Goal: Find specific page/section: Find specific page/section

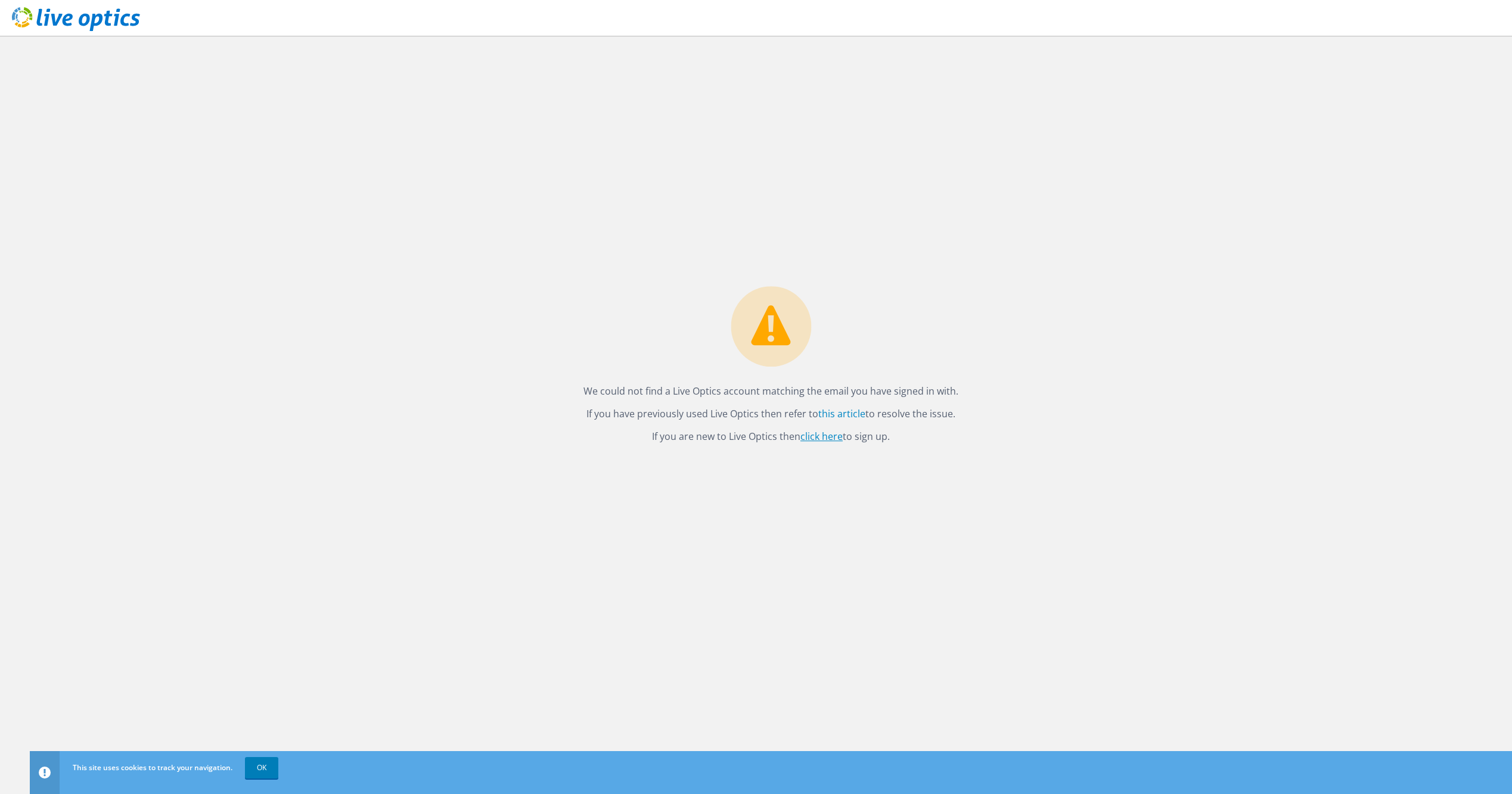
click at [825, 441] on link "click here" at bounding box center [822, 437] width 43 height 13
click at [269, 768] on link "OK" at bounding box center [262, 767] width 33 height 21
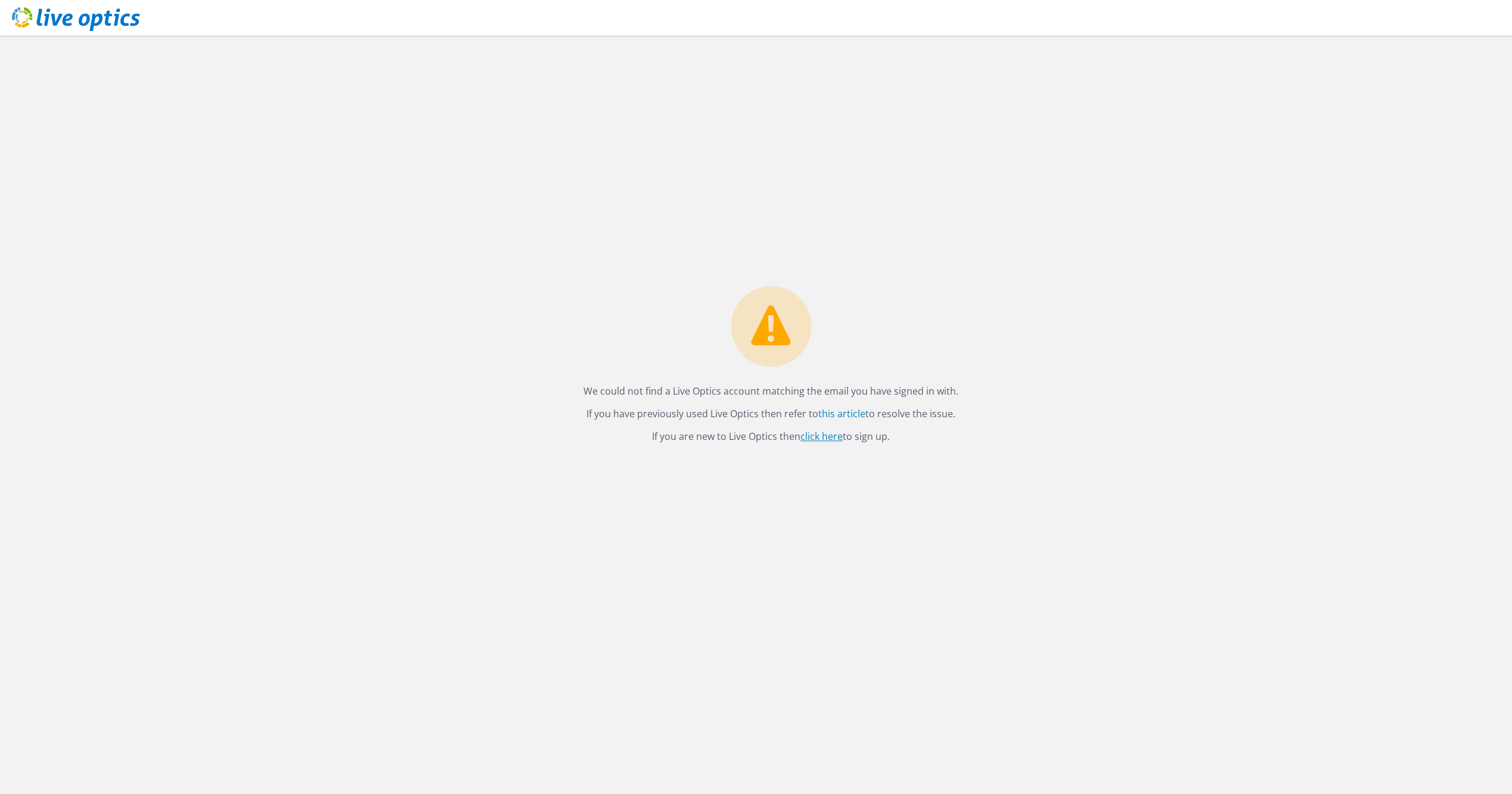
click at [821, 436] on link "click here" at bounding box center [822, 437] width 43 height 13
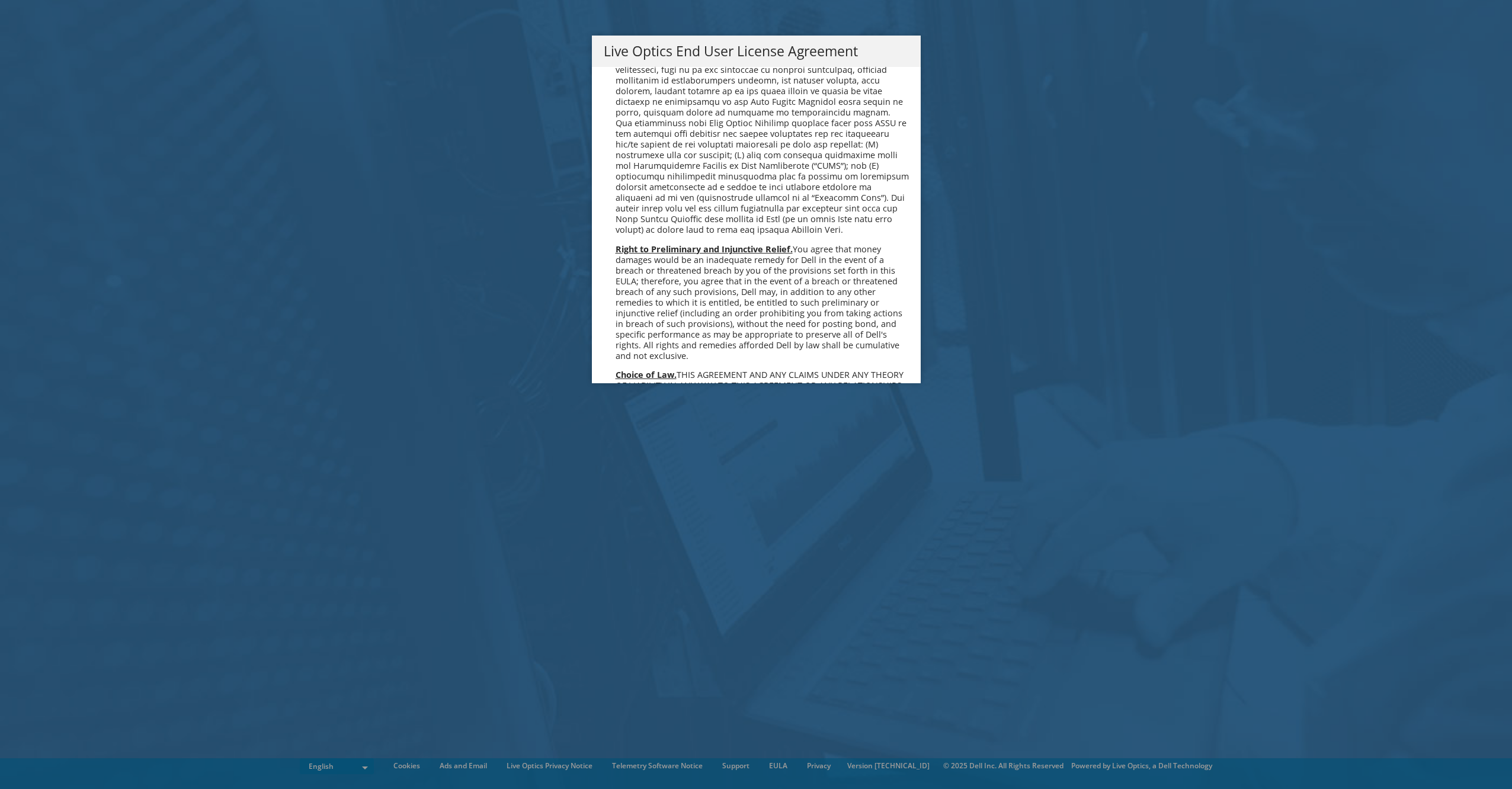
scroll to position [4478, 0]
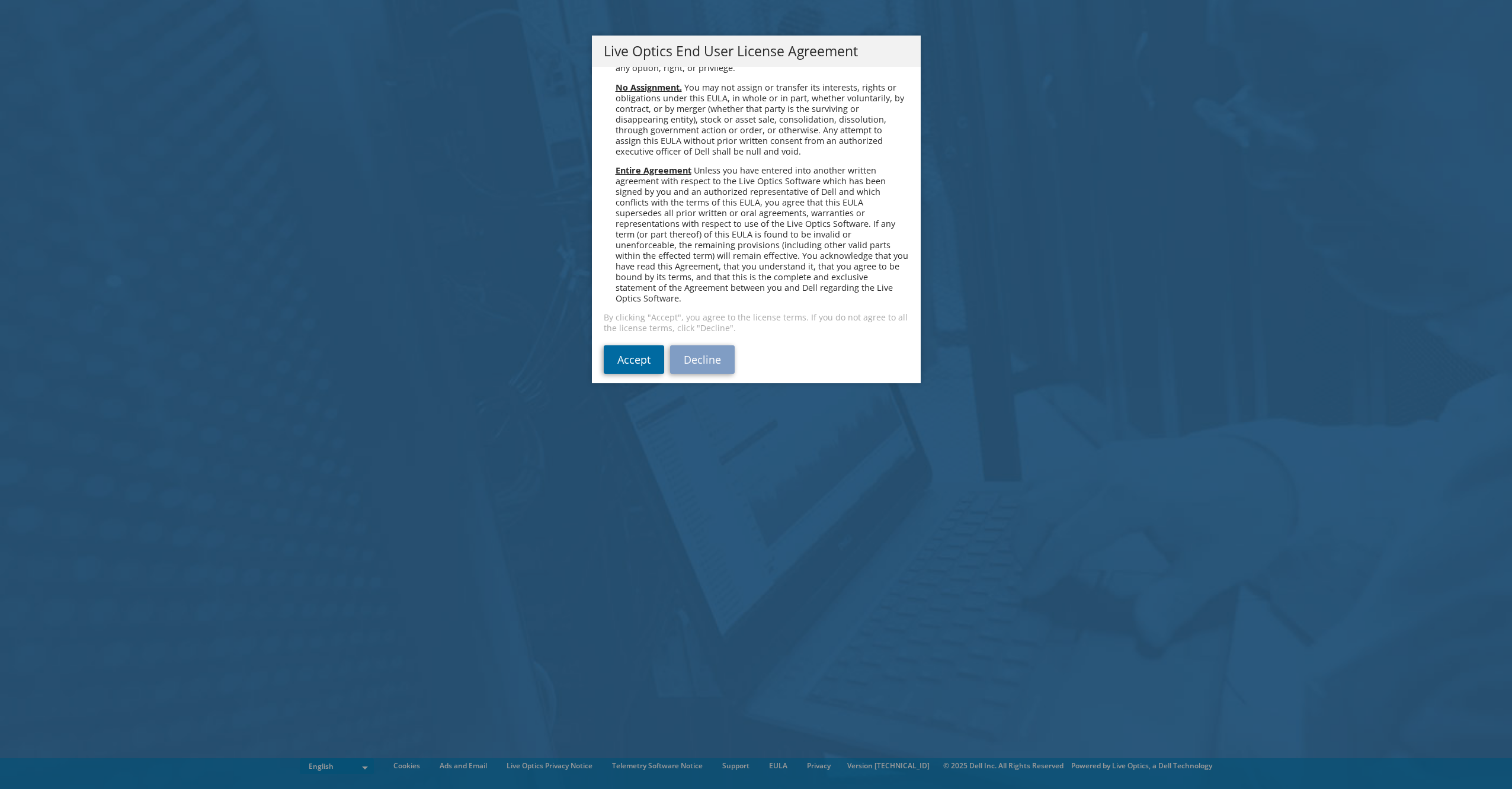
click at [623, 351] on link "Accept" at bounding box center [633, 359] width 60 height 28
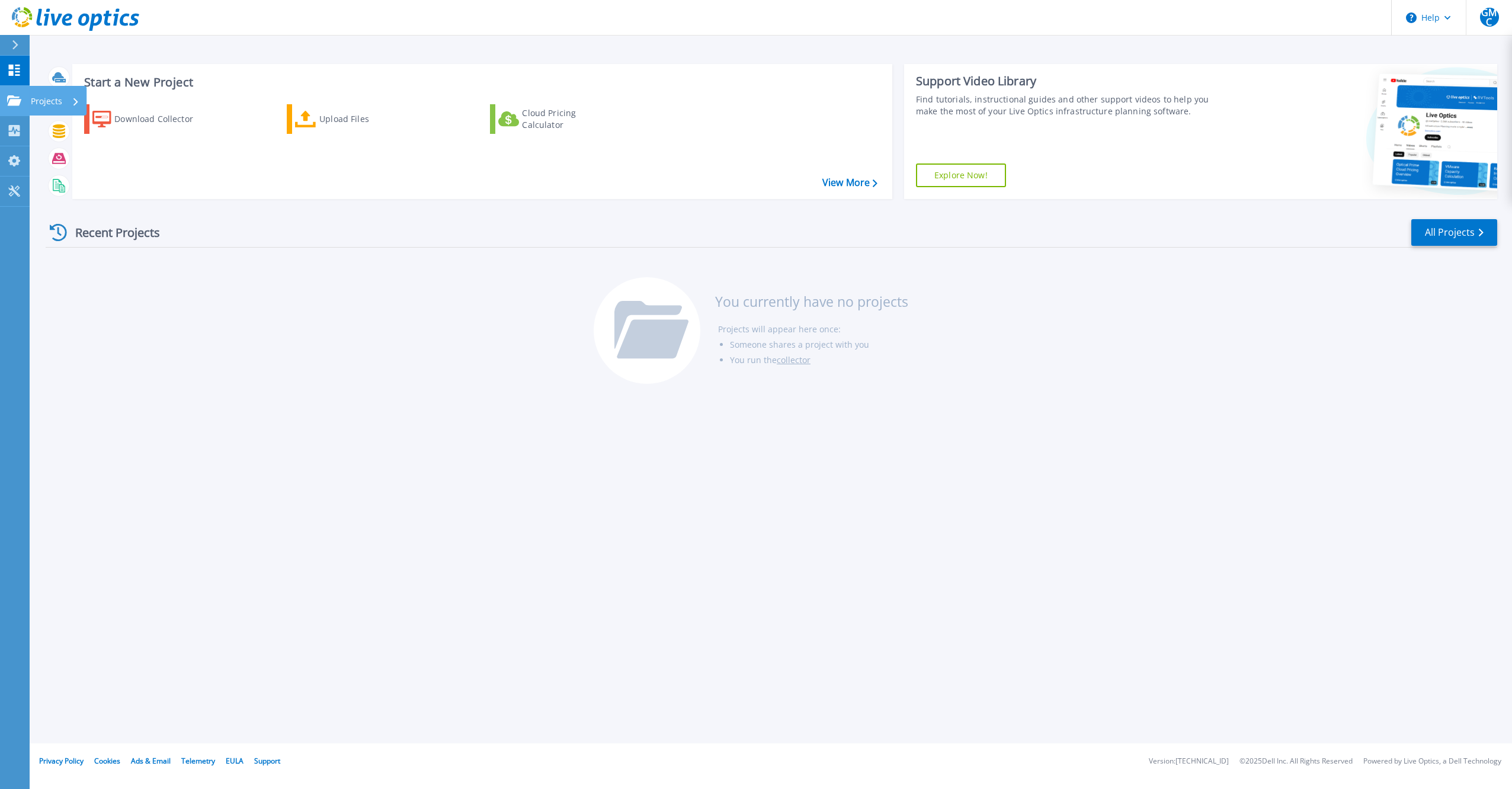
click at [11, 102] on icon at bounding box center [15, 100] width 15 height 10
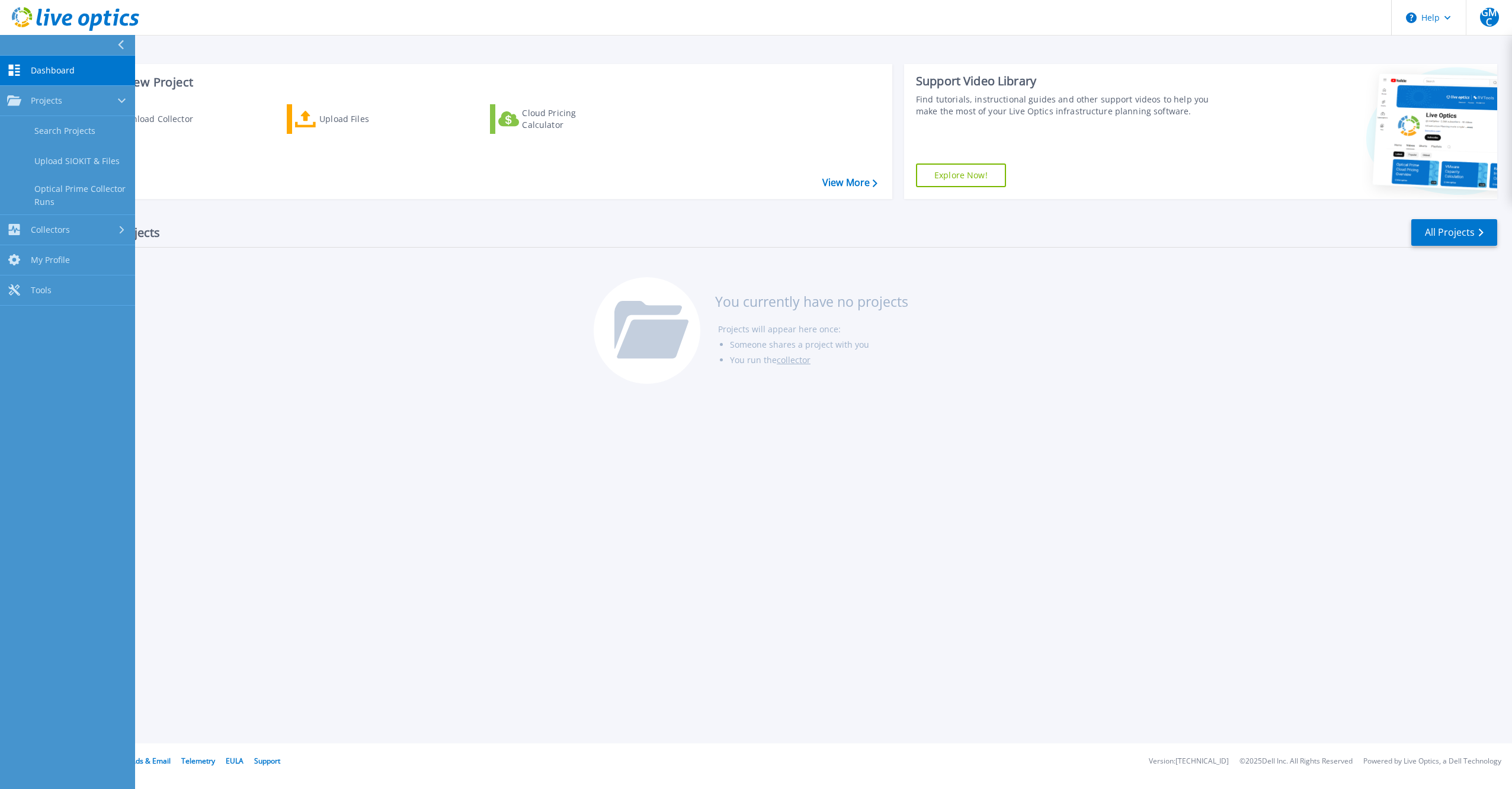
click at [36, 67] on span "Dashboard" at bounding box center [53, 71] width 44 height 11
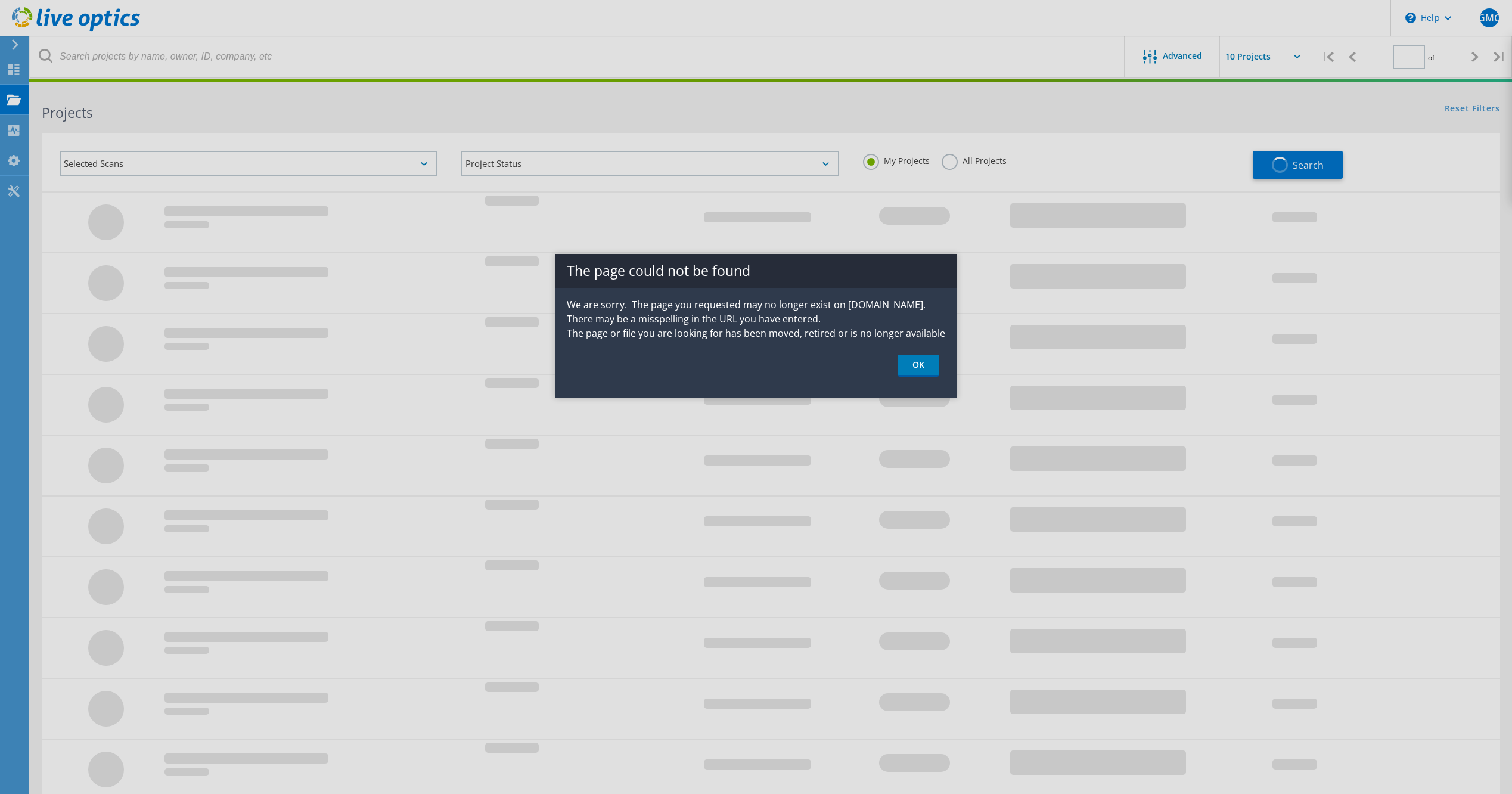
type input "1"
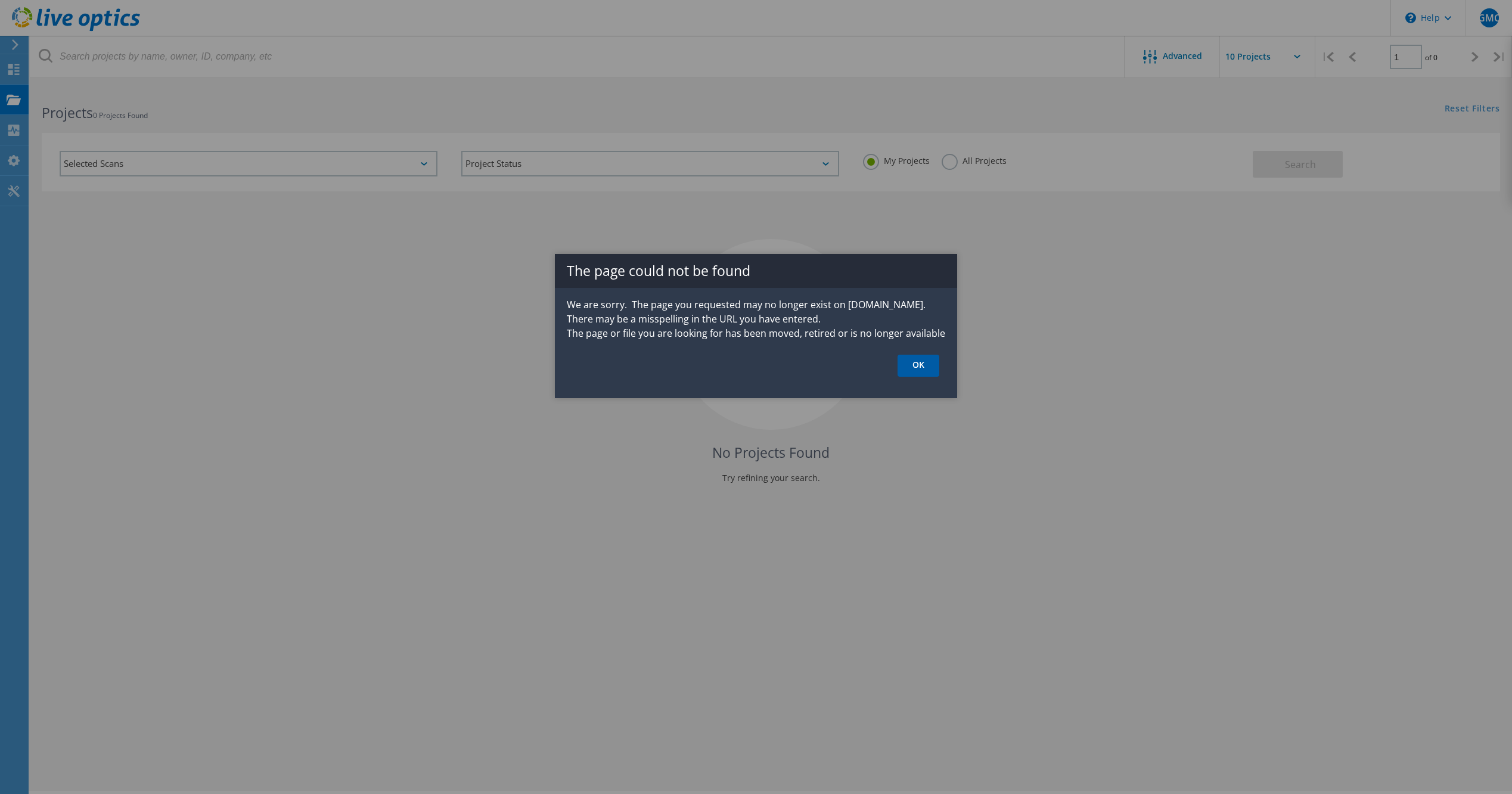
click at [923, 365] on link "OK" at bounding box center [918, 365] width 42 height 22
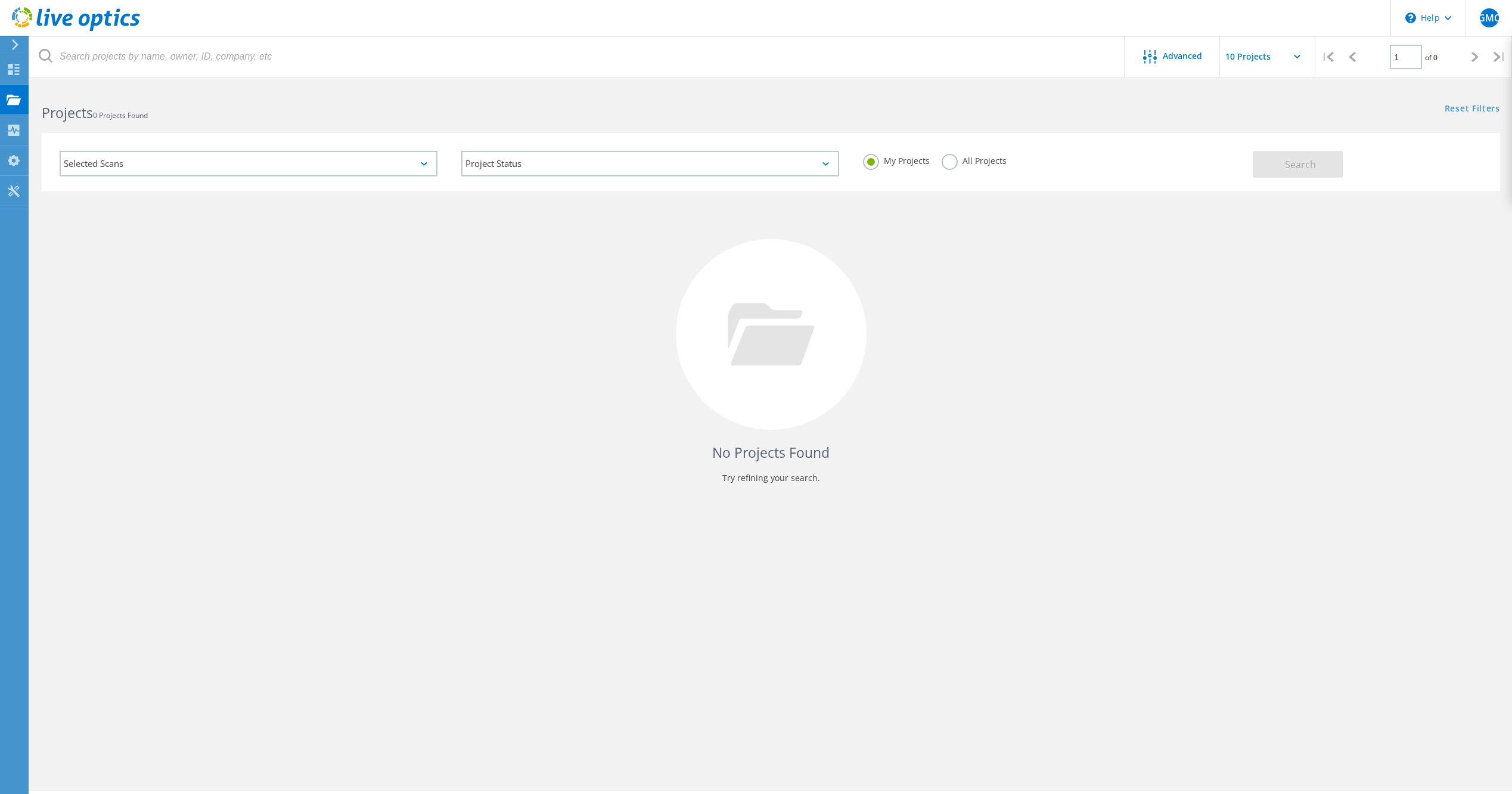
click at [1249, 60] on input "text" at bounding box center [1279, 56] width 119 height 42
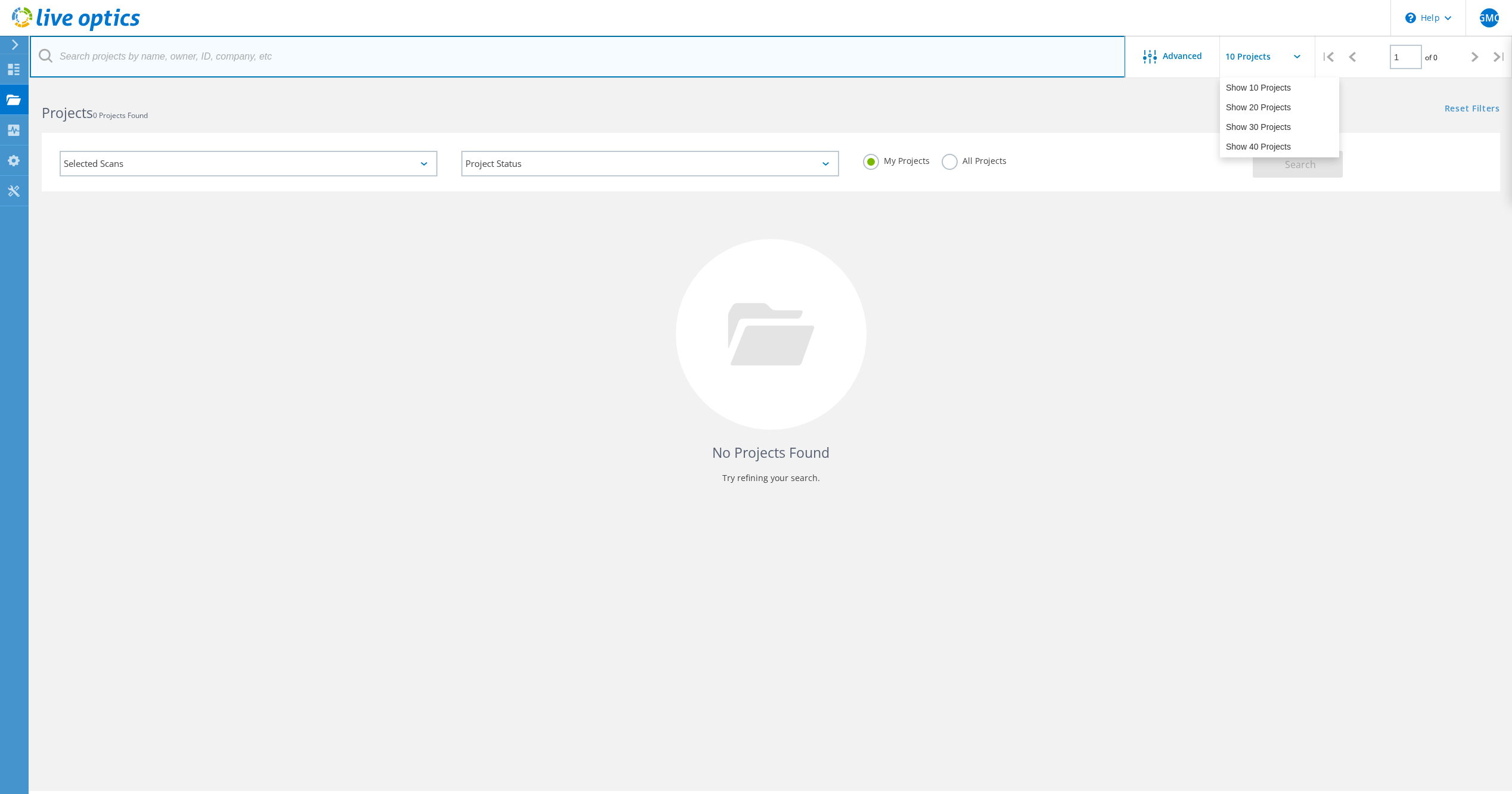
click at [124, 60] on input "text" at bounding box center [577, 56] width 1095 height 42
type input "N"
type input "National"
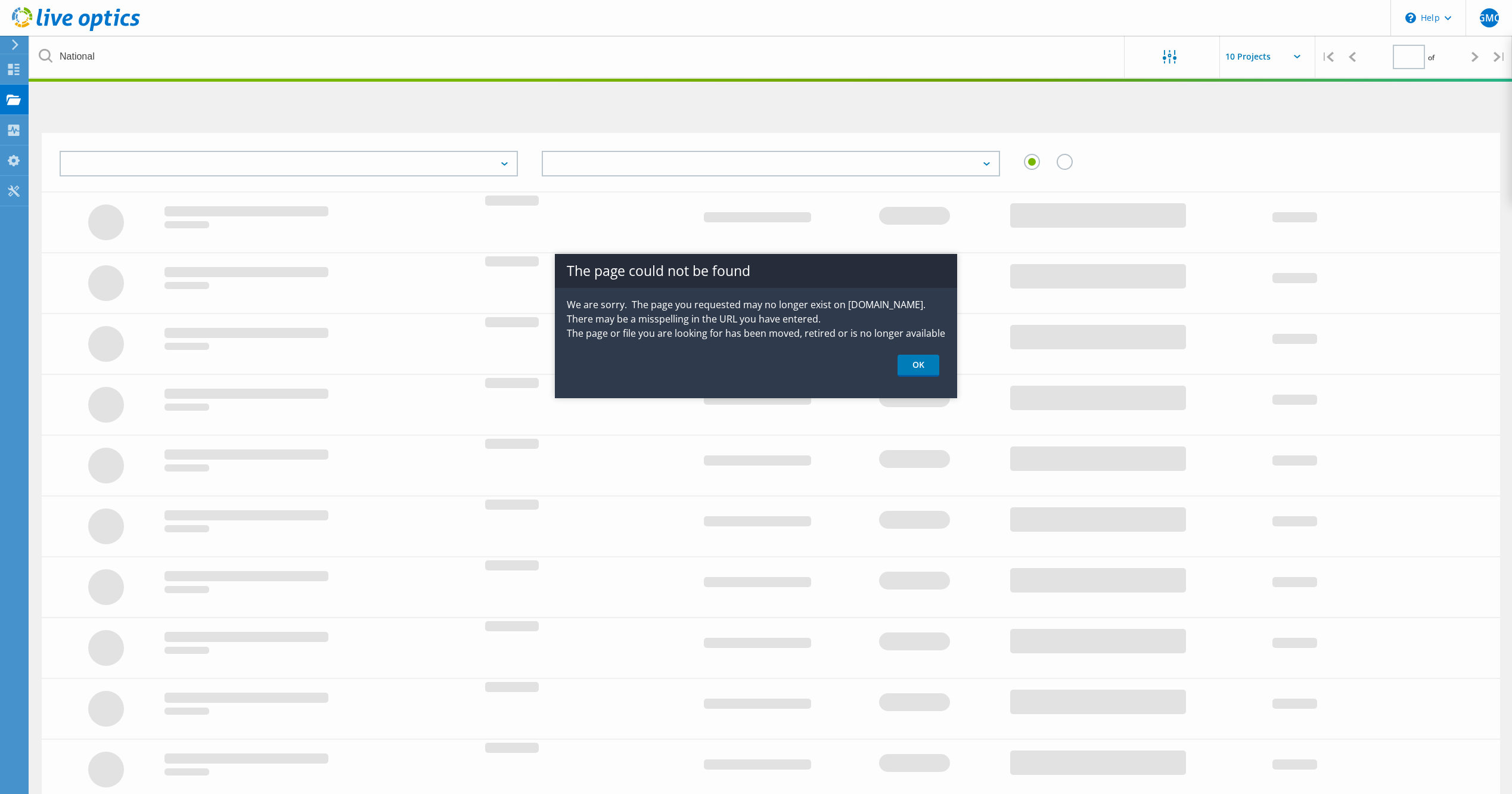
type input "1"
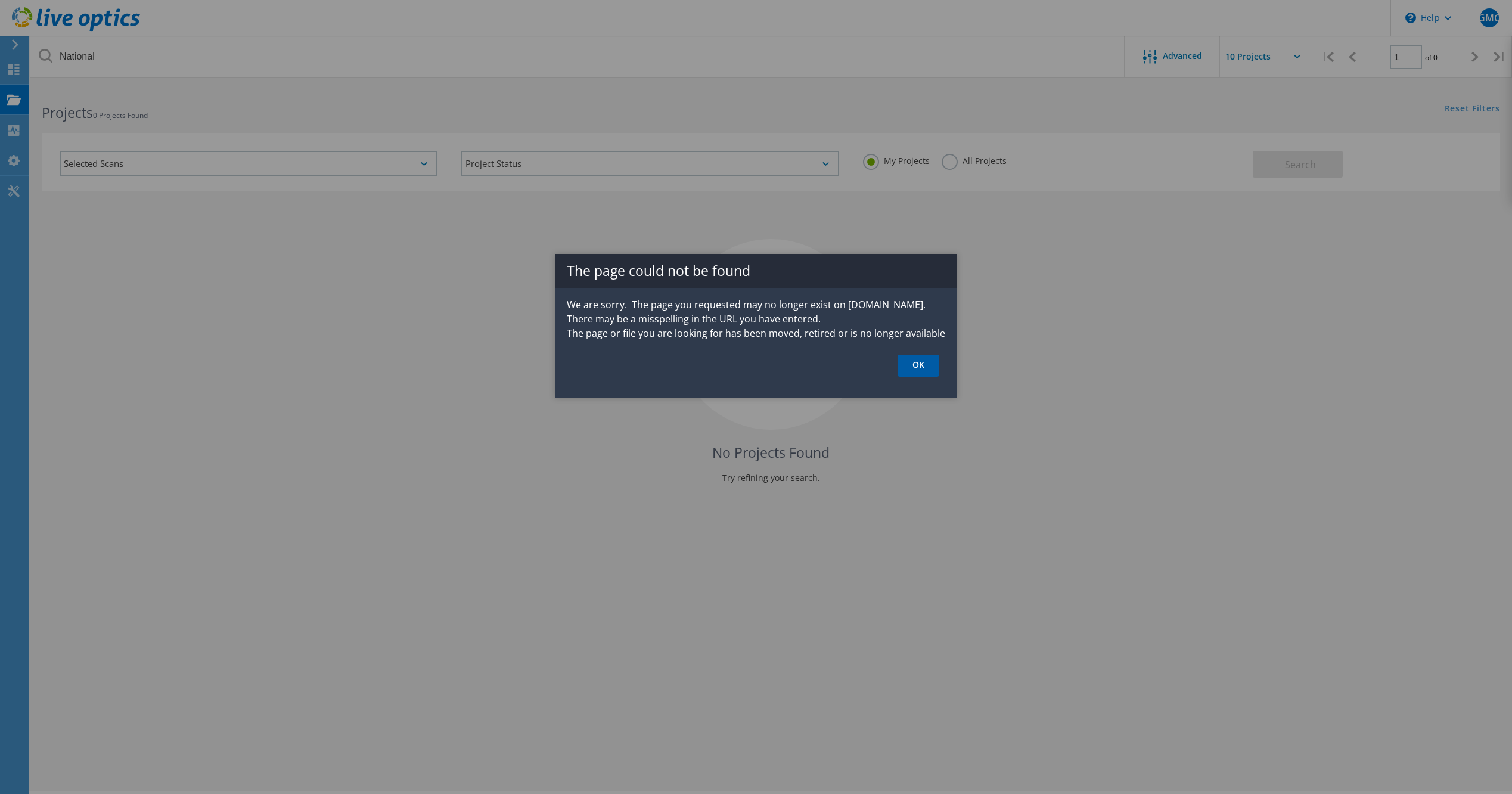
click at [925, 361] on link "OK" at bounding box center [918, 365] width 42 height 22
